Goal: Information Seeking & Learning: Understand process/instructions

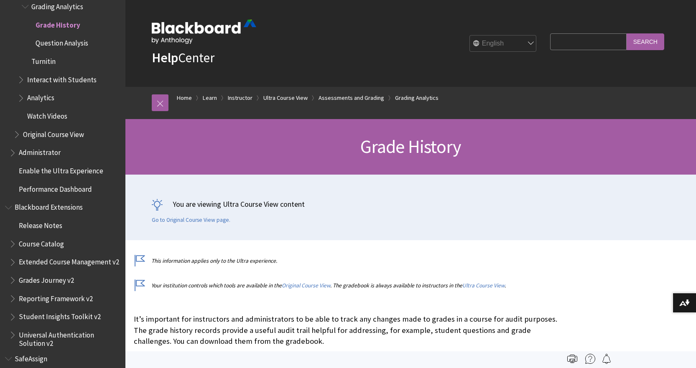
drag, startPoint x: 447, startPoint y: 210, endPoint x: 411, endPoint y: 202, distance: 36.8
click at [447, 210] on div "You are viewing Ultra Course View content Go to Original Course View page." at bounding box center [411, 211] width 518 height 25
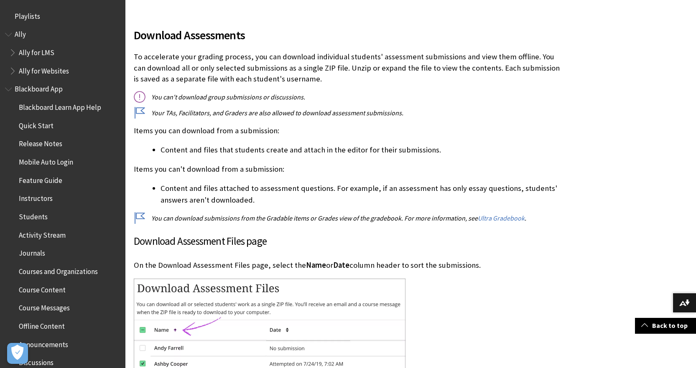
scroll to position [1522, 0]
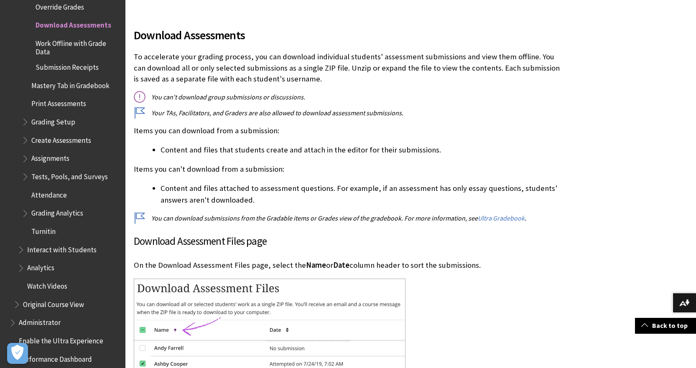
click at [429, 171] on p "Items you can't download from a submission:" at bounding box center [349, 169] width 430 height 11
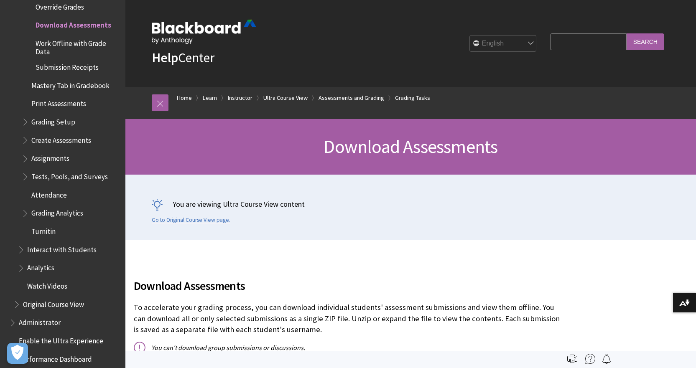
drag, startPoint x: 478, startPoint y: 190, endPoint x: 475, endPoint y: 174, distance: 16.6
click at [478, 190] on div "You are viewing Ultra Course View content Go to Original Course View page." at bounding box center [410, 208] width 535 height 66
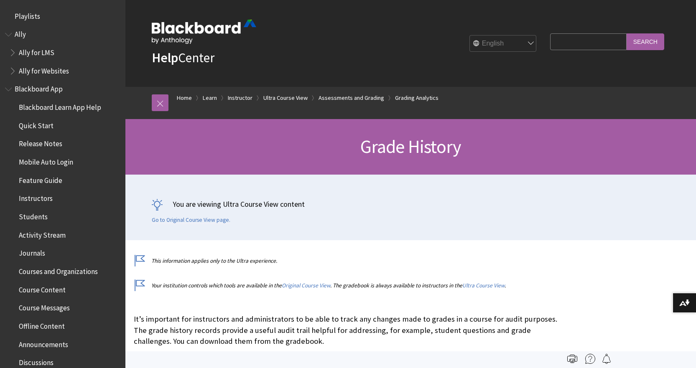
scroll to position [1383, 0]
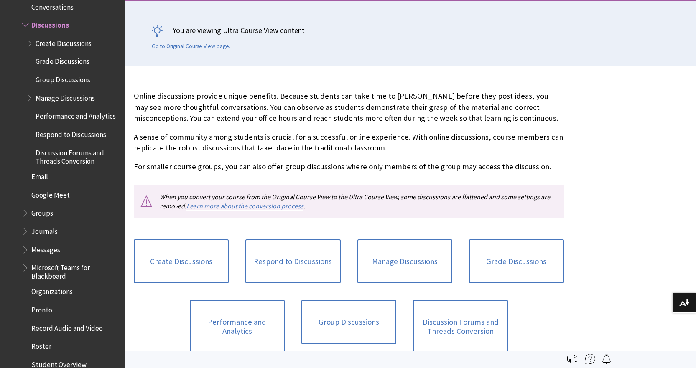
scroll to position [251, 0]
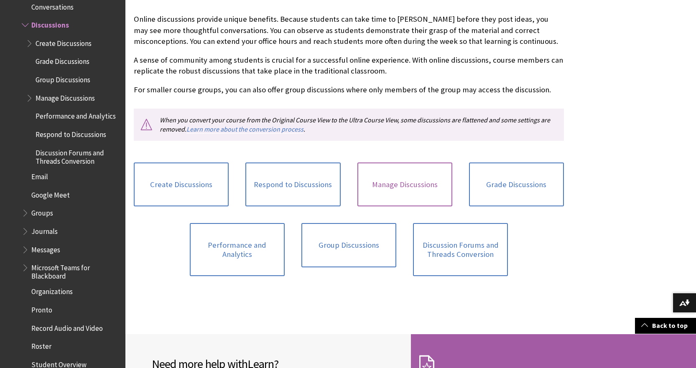
click at [414, 184] on link "Manage Discussions" at bounding box center [405, 185] width 95 height 44
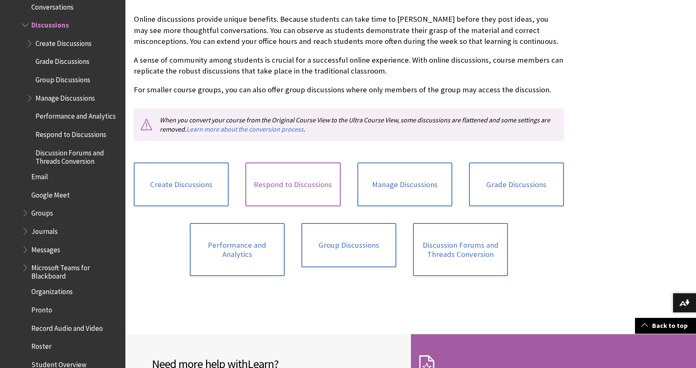
click at [301, 190] on link "Respond to Discussions" at bounding box center [292, 185] width 95 height 44
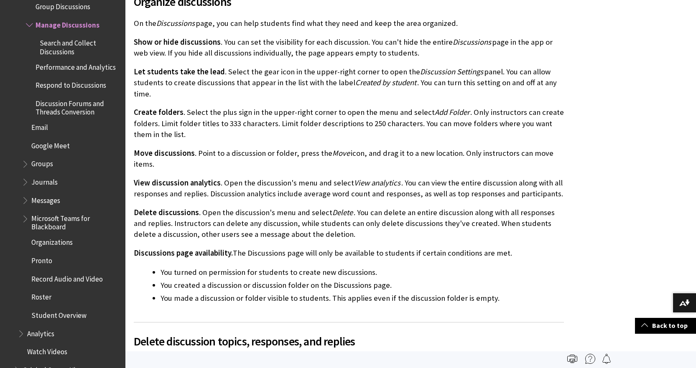
scroll to position [251, 0]
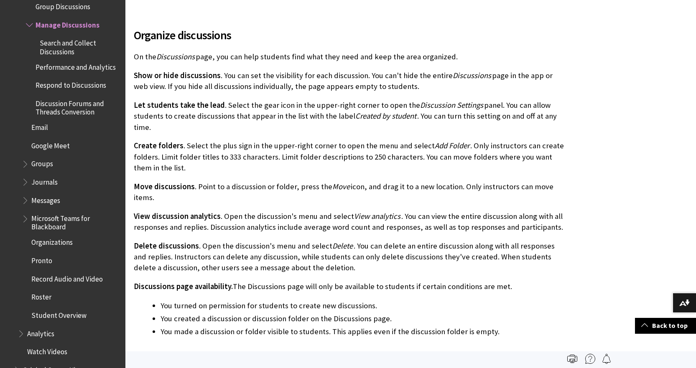
click at [493, 193] on p "Move discussions . Point to a discussion or folder, press the Move icon, and dr…" at bounding box center [349, 192] width 430 height 22
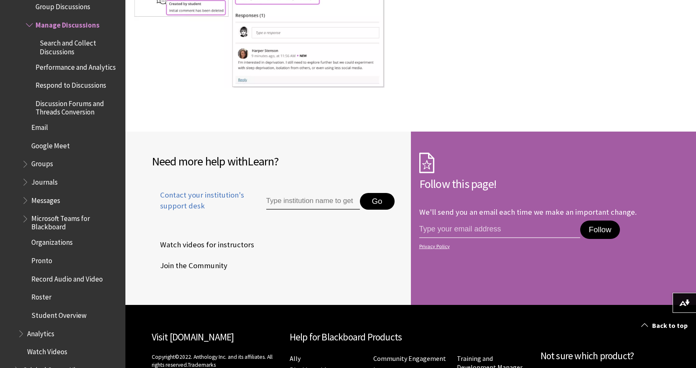
drag, startPoint x: 490, startPoint y: 76, endPoint x: 153, endPoint y: 11, distance: 343.5
click at [489, 76] on div at bounding box center [349, 23] width 430 height 134
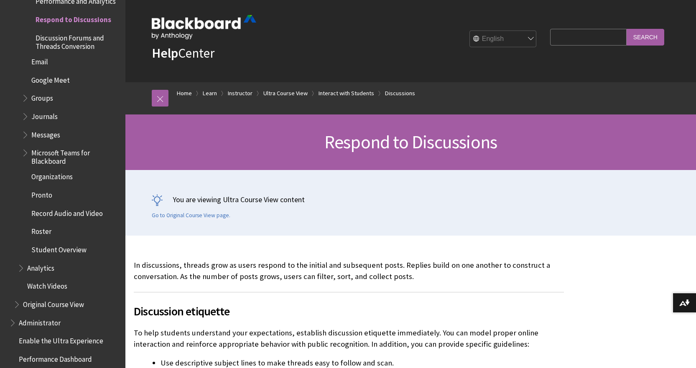
scroll to position [1167, 0]
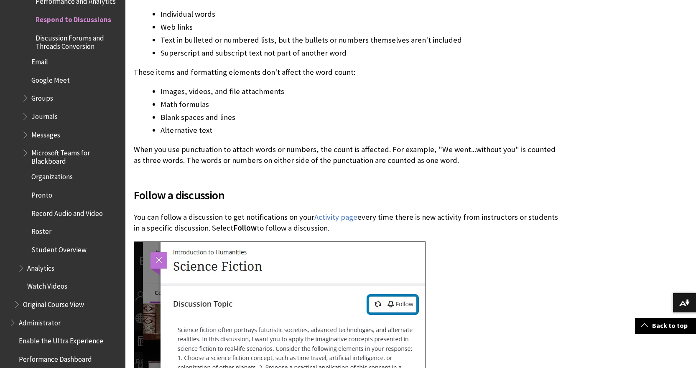
click at [504, 243] on div at bounding box center [326, 352] width 385 height 220
